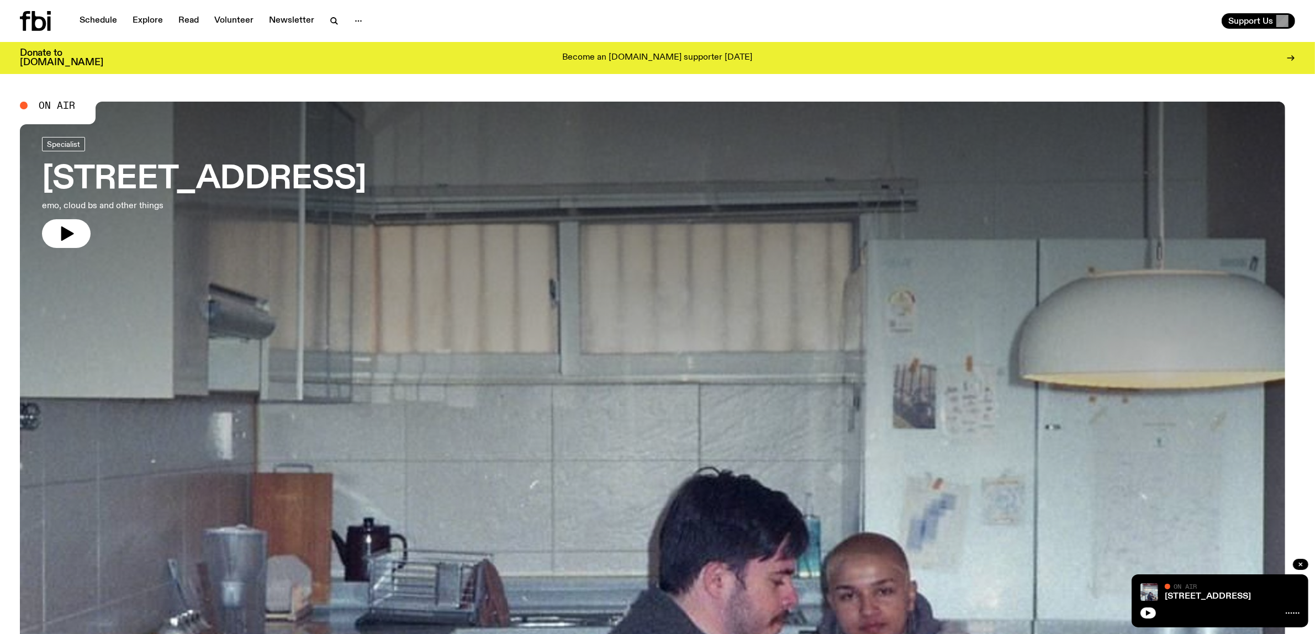
click at [1132, 616] on div "704 W HIGH ST On Air On Air" at bounding box center [1220, 600] width 177 height 53
click at [1140, 612] on button "button" at bounding box center [1147, 613] width 15 height 11
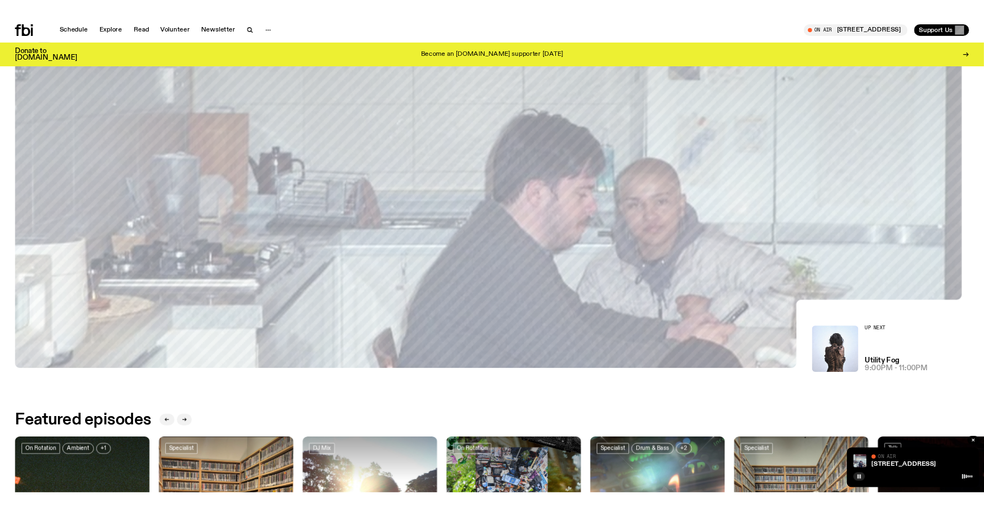
scroll to position [338, 0]
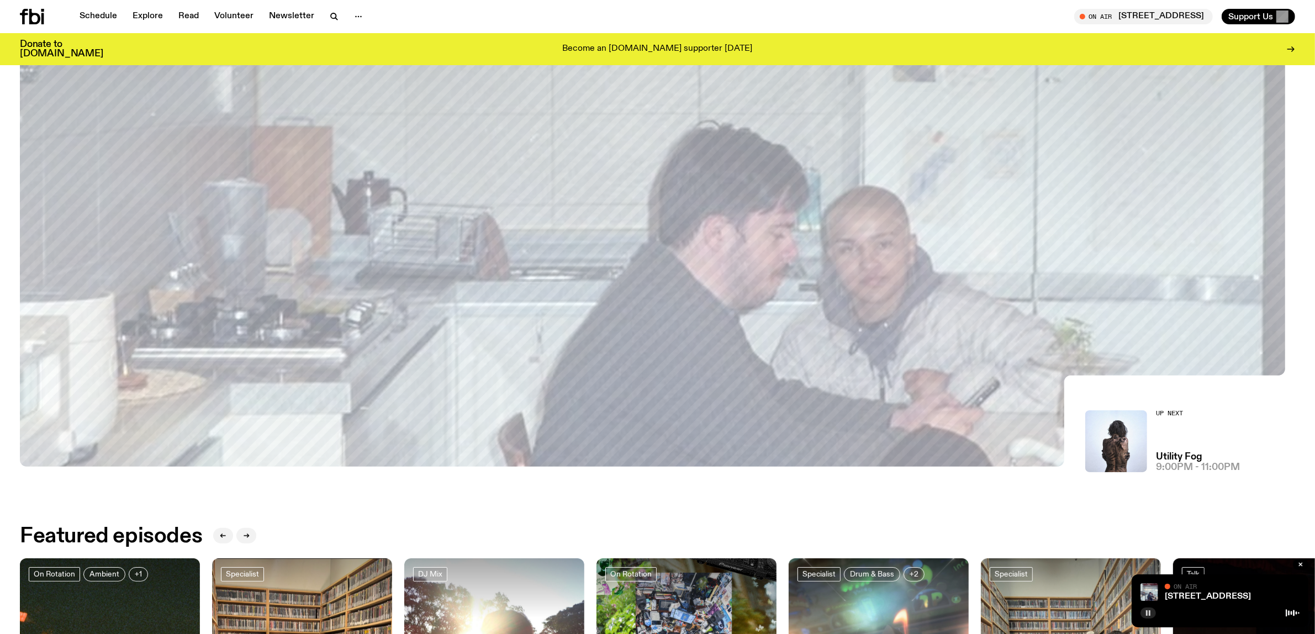
click at [1140, 608] on button "button" at bounding box center [1147, 613] width 15 height 11
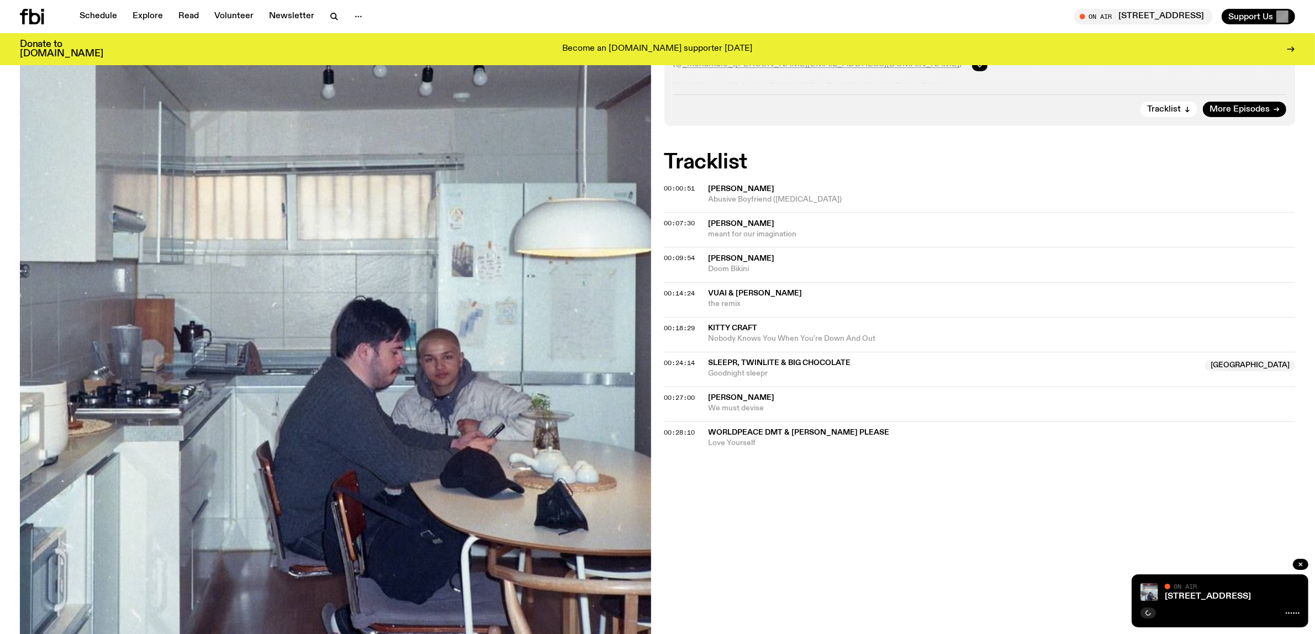
scroll to position [406, 0]
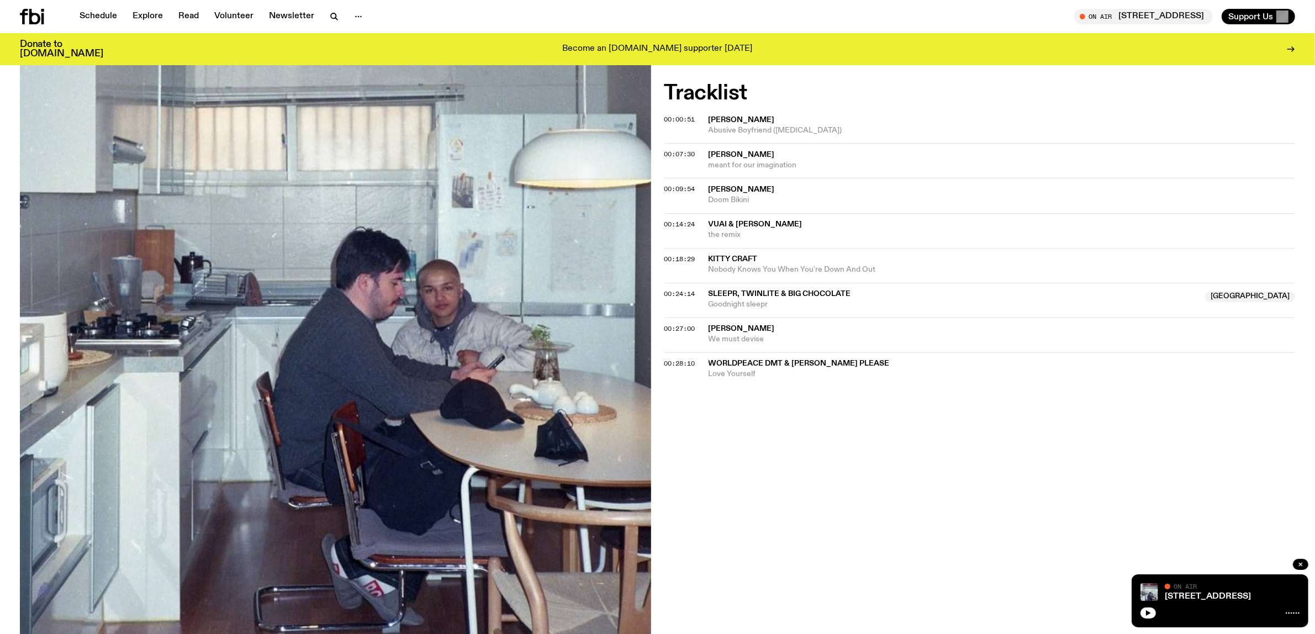
click at [1288, 609] on icon at bounding box center [1293, 613] width 14 height 9
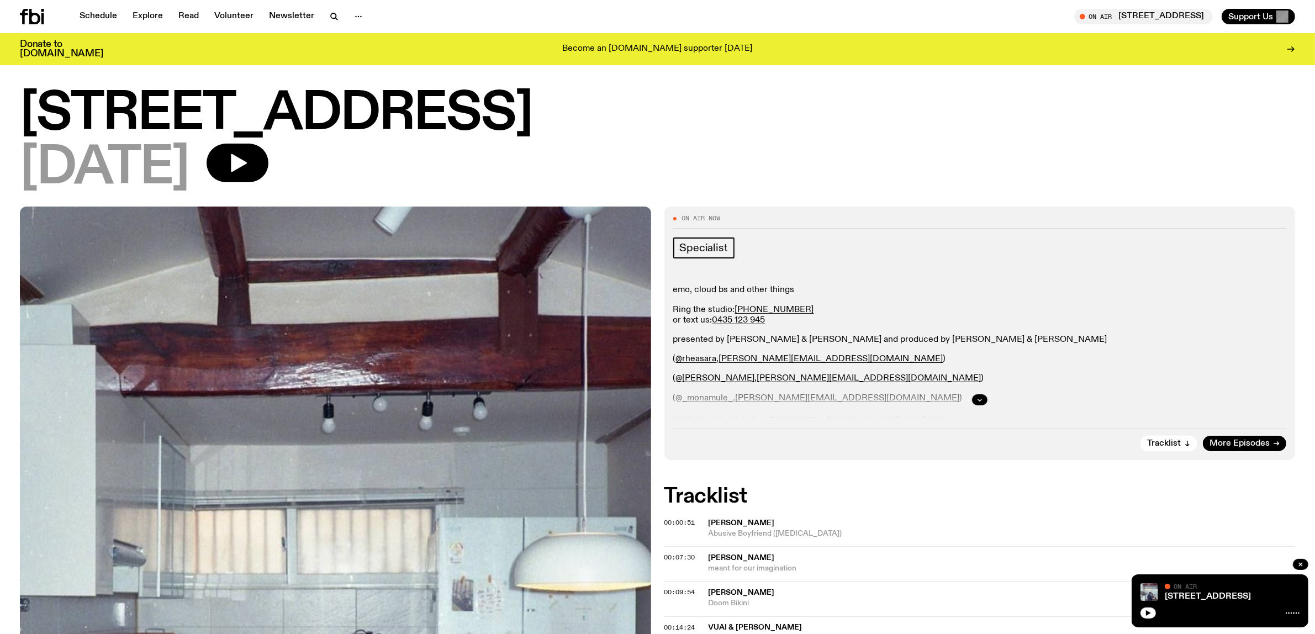
scroll to position [0, 0]
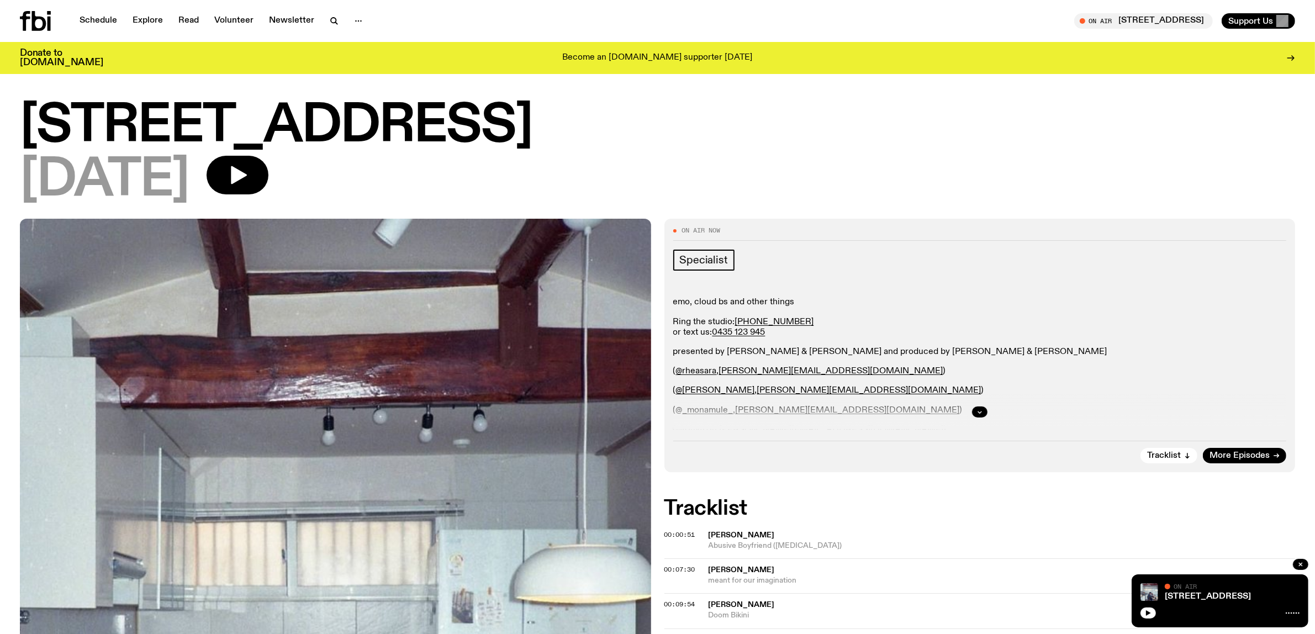
click at [1291, 609] on icon at bounding box center [1293, 613] width 14 height 9
drag, startPoint x: 1290, startPoint y: 608, endPoint x: 1268, endPoint y: 606, distance: 22.7
click at [1268, 606] on div at bounding box center [1219, 611] width 159 height 13
drag, startPoint x: 1288, startPoint y: 608, endPoint x: 1246, endPoint y: 608, distance: 42.5
click at [1246, 608] on div at bounding box center [1219, 611] width 159 height 13
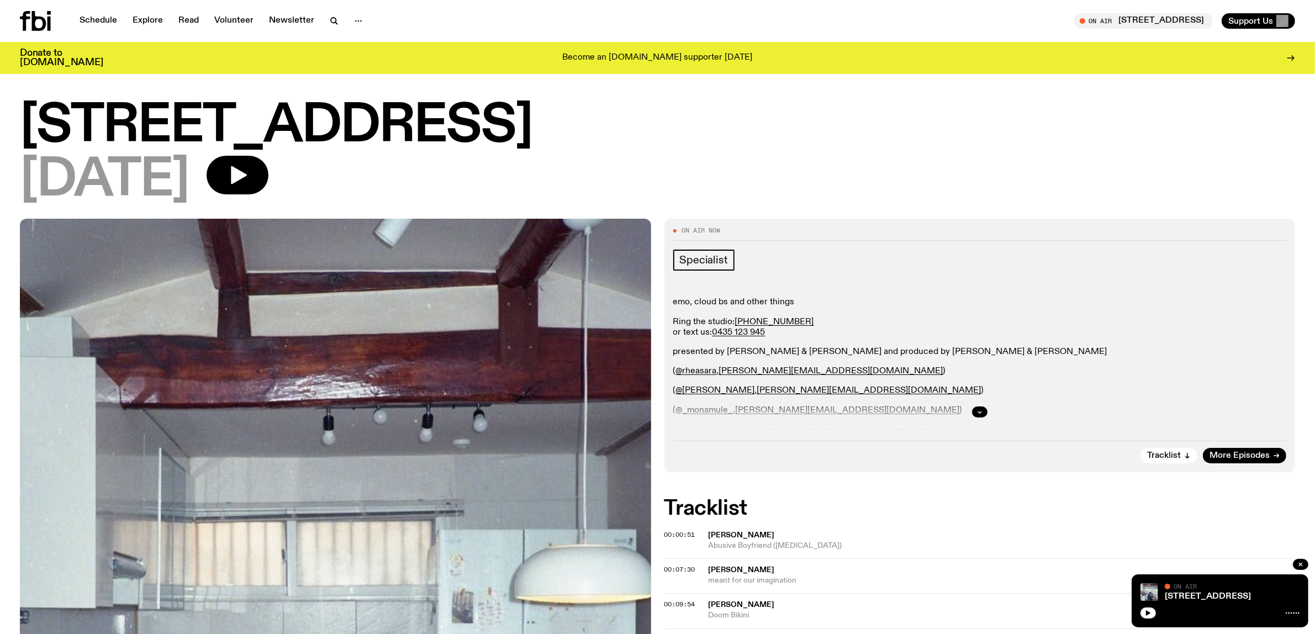
drag, startPoint x: 1251, startPoint y: 589, endPoint x: 1200, endPoint y: 567, distance: 56.1
click at [1200, 574] on div "704 W HIGH ST On Air On Air" at bounding box center [1220, 600] width 177 height 53
drag, startPoint x: 1196, startPoint y: 567, endPoint x: 1185, endPoint y: 584, distance: 20.7
click at [1174, 577] on div "704 W HIGH ST On Air On Air" at bounding box center [1220, 600] width 177 height 53
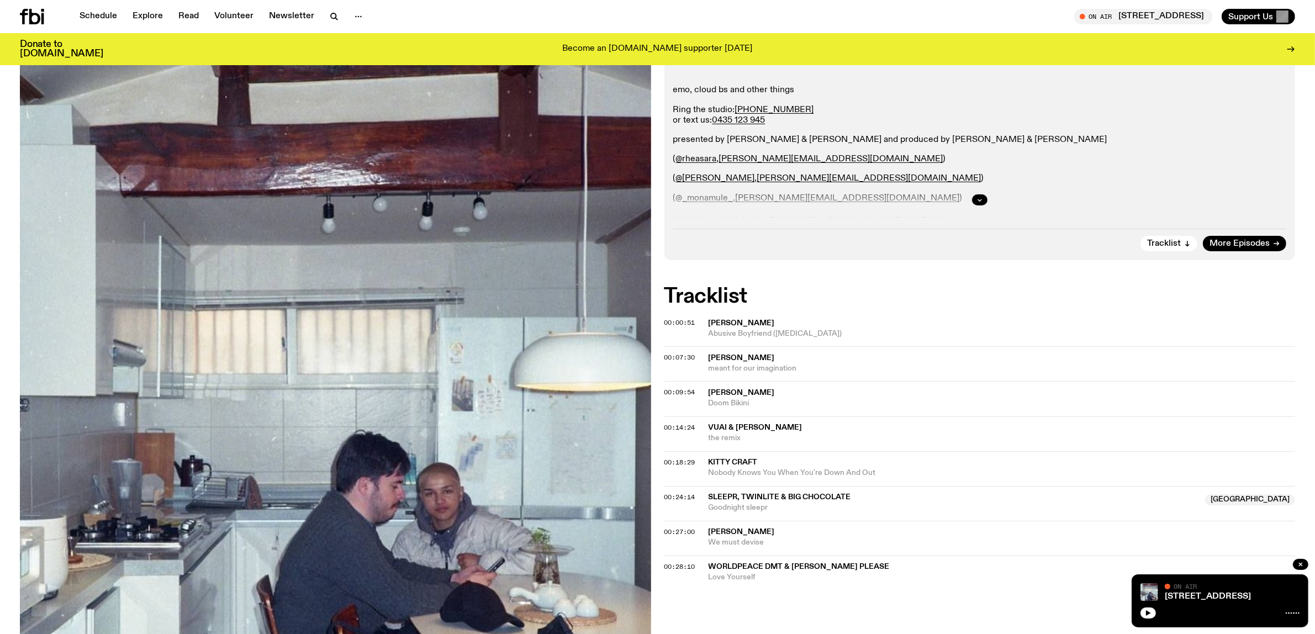
scroll to position [200, 0]
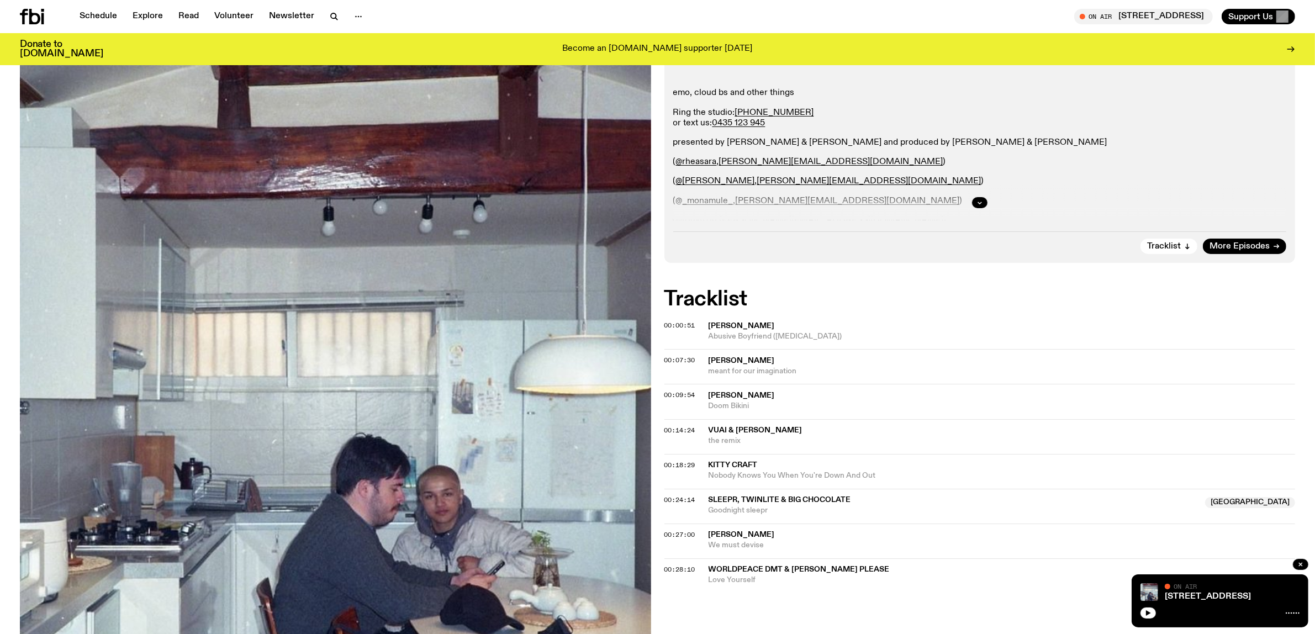
drag, startPoint x: 1288, startPoint y: 608, endPoint x: 1228, endPoint y: 614, distance: 60.5
click at [1228, 614] on div at bounding box center [1219, 611] width 159 height 13
click at [1166, 592] on link "[STREET_ADDRESS]" at bounding box center [1208, 596] width 86 height 9
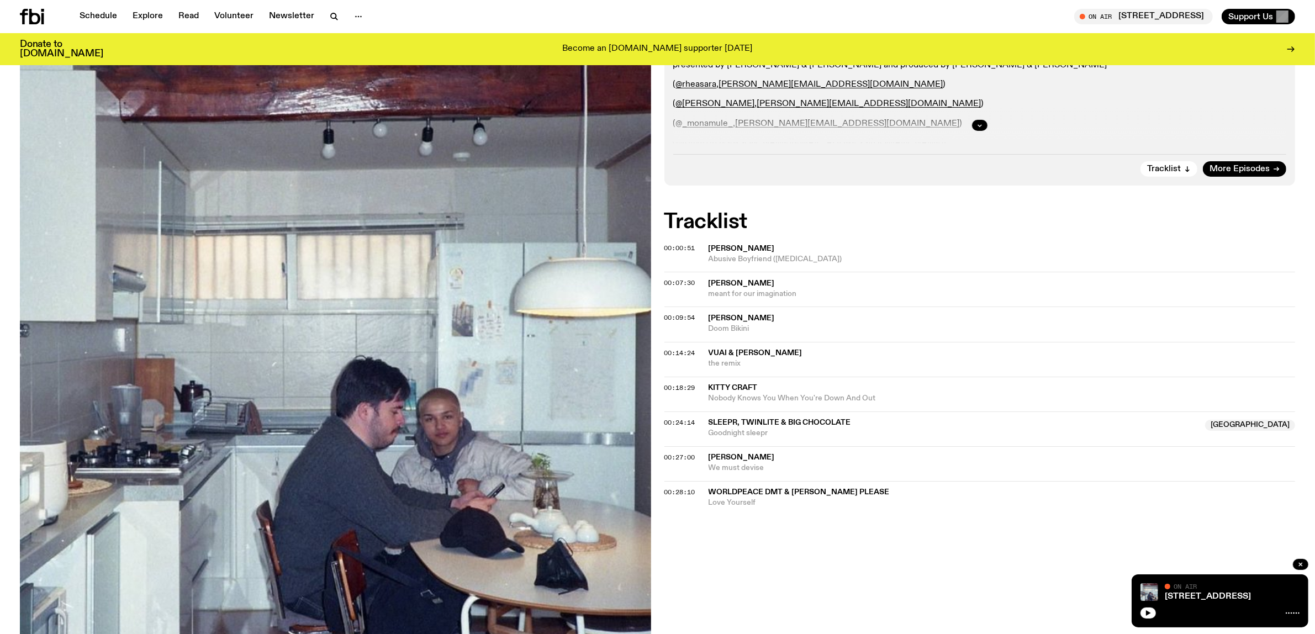
scroll to position [546, 0]
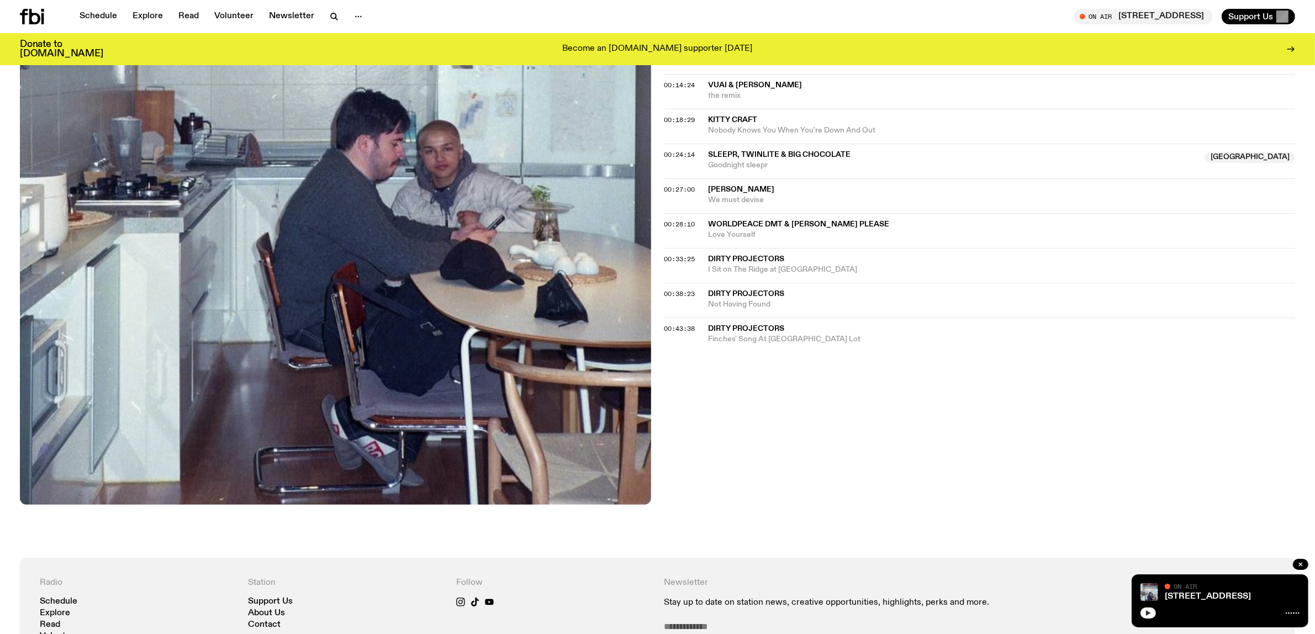
click at [1145, 610] on icon "button" at bounding box center [1148, 613] width 7 height 7
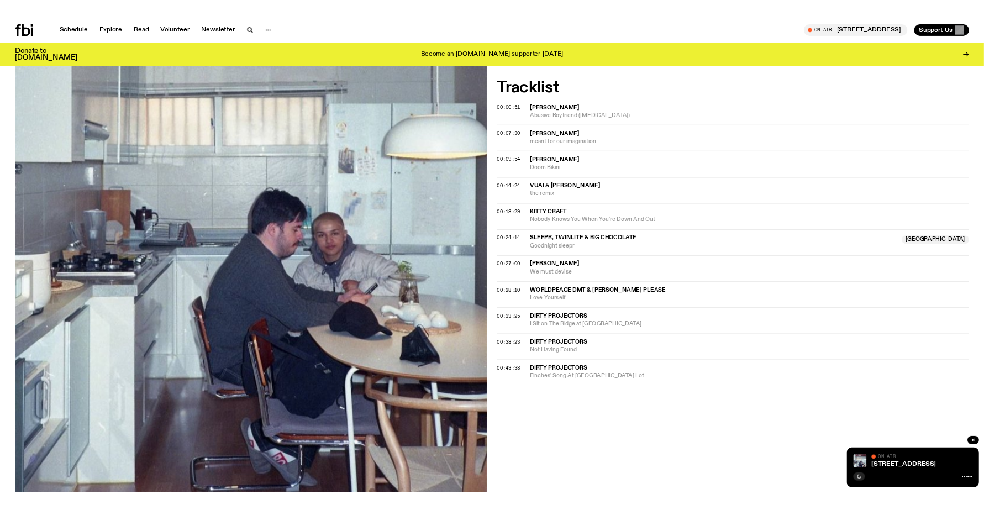
scroll to position [683, 0]
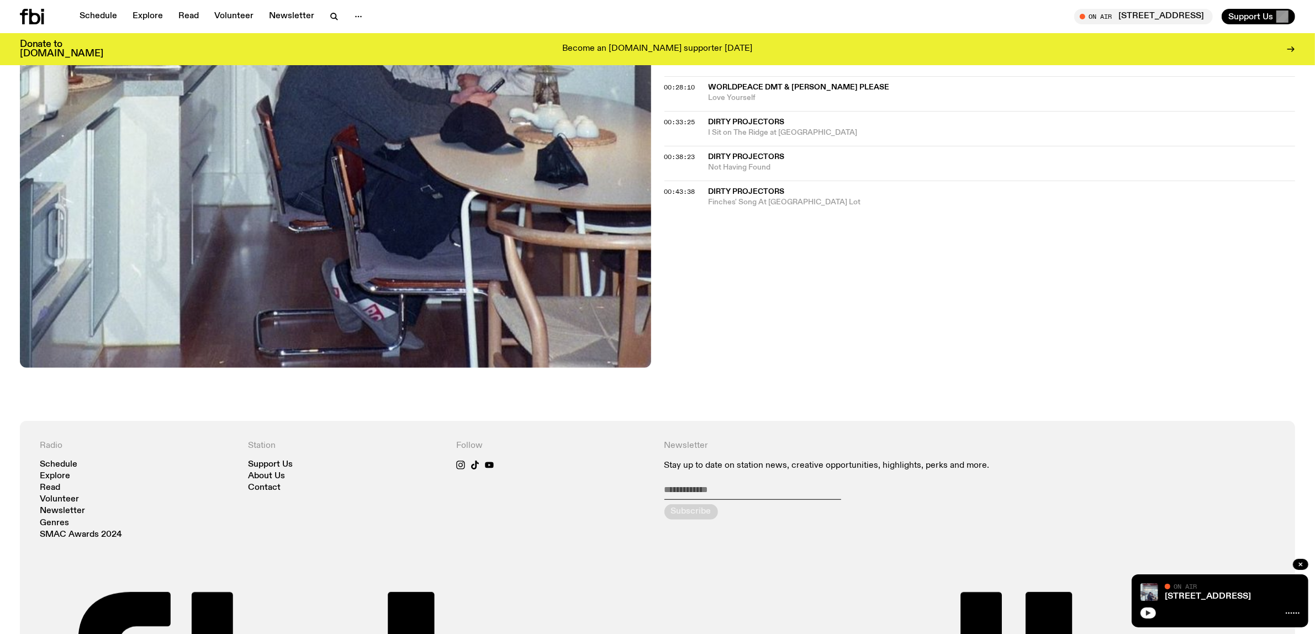
click at [1140, 612] on button "button" at bounding box center [1147, 613] width 15 height 11
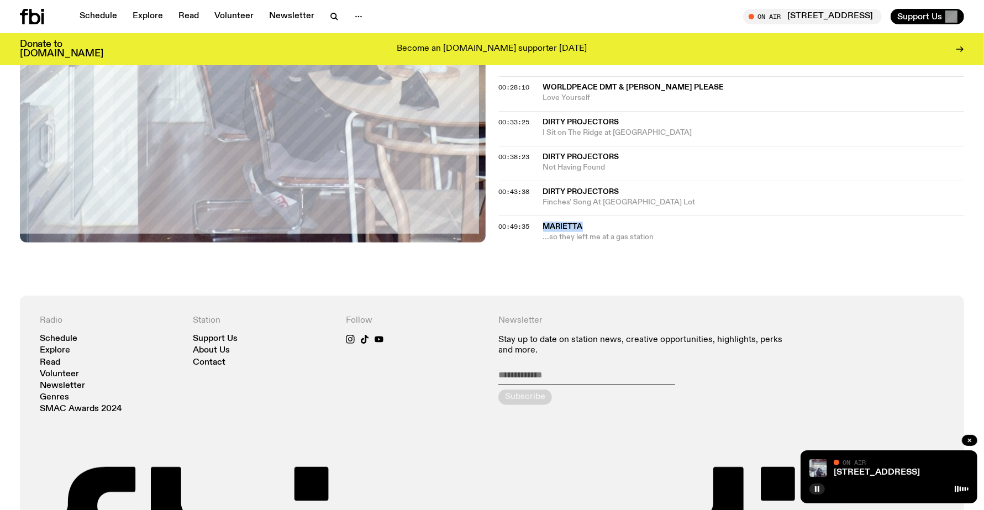
drag, startPoint x: 600, startPoint y: 362, endPoint x: 552, endPoint y: 360, distance: 47.5
click at [552, 242] on div "00:49:35 Marietta ...so they left me at a gas station" at bounding box center [732, 228] width 466 height 27
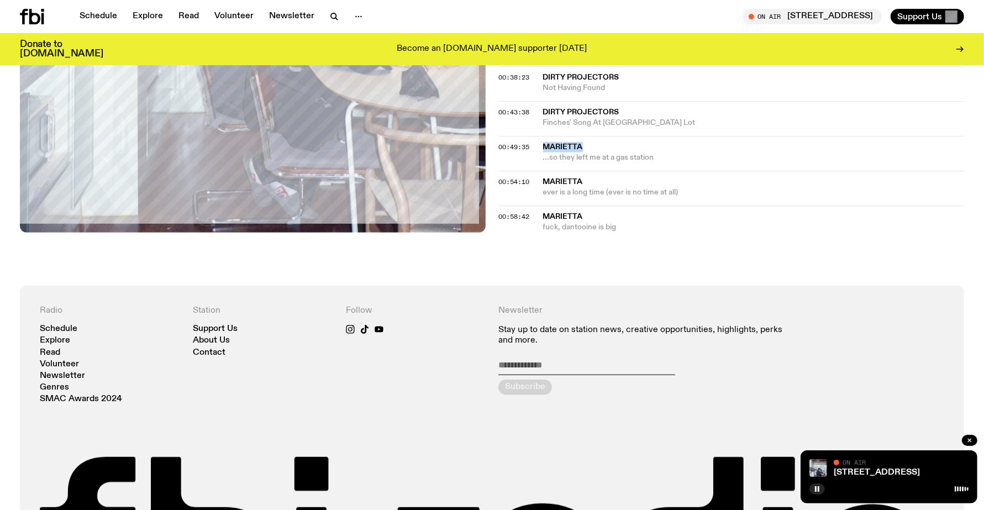
scroll to position [890, 0]
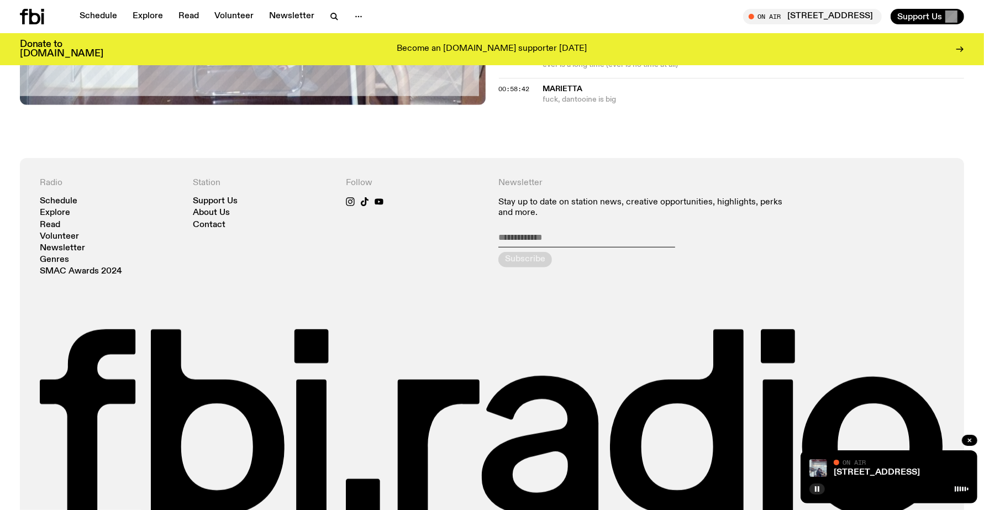
drag, startPoint x: 443, startPoint y: 412, endPoint x: 421, endPoint y: 357, distance: 58.8
click at [443, 276] on div "Follow" at bounding box center [416, 227] width 140 height 98
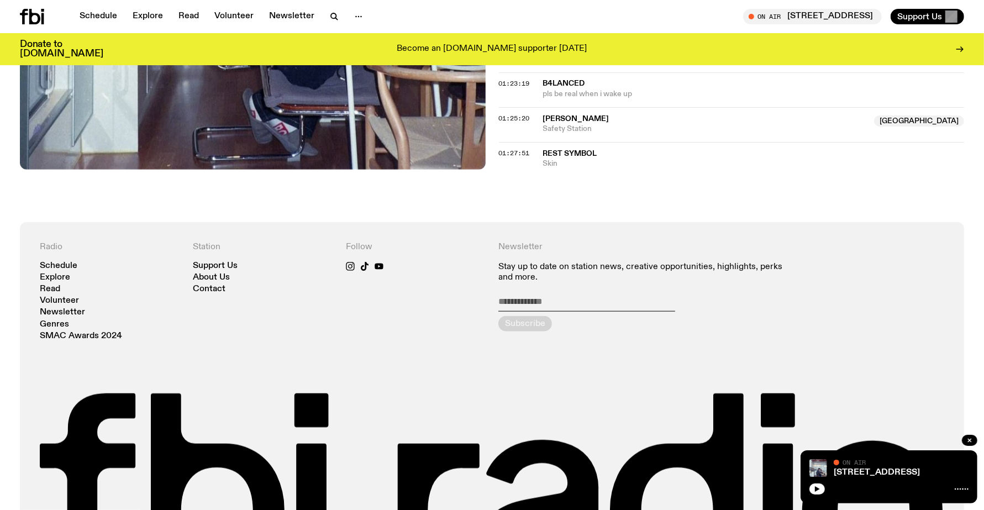
scroll to position [1165, 0]
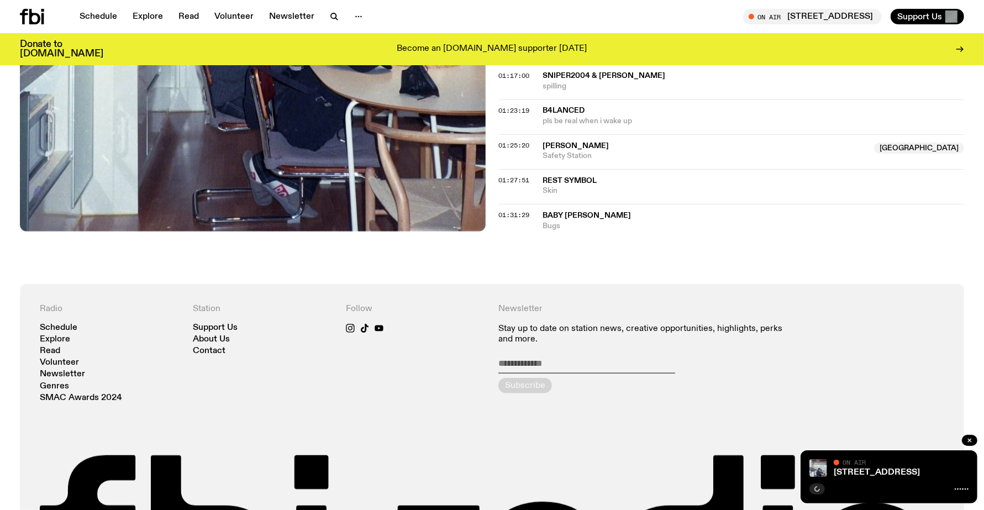
scroll to position [1028, 0]
